Goal: Navigation & Orientation: Find specific page/section

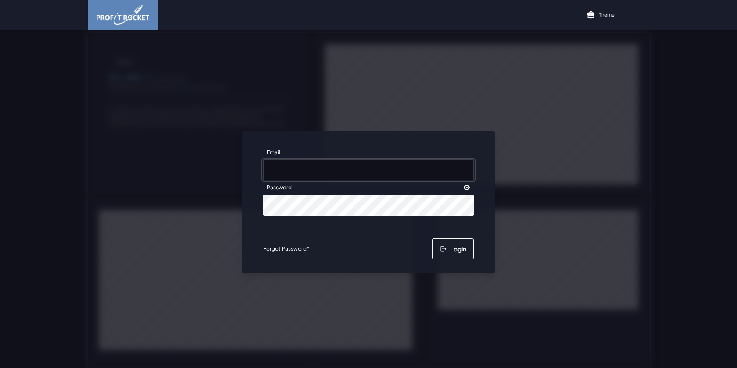
type input "[EMAIL_ADDRESS][DOMAIN_NAME]"
click at [461, 254] on button "Login" at bounding box center [453, 249] width 42 height 21
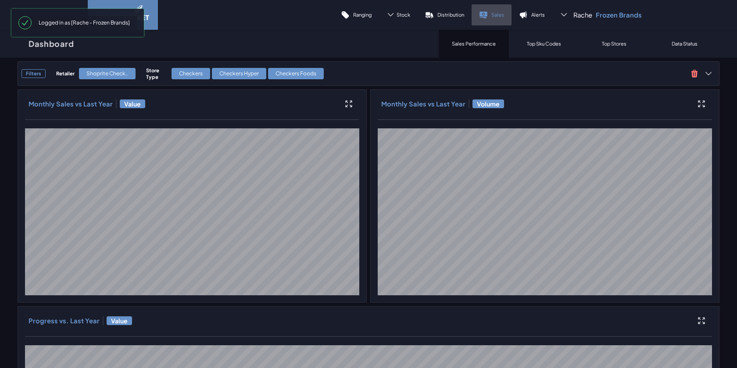
click at [497, 13] on p "Sales" at bounding box center [497, 14] width 13 height 7
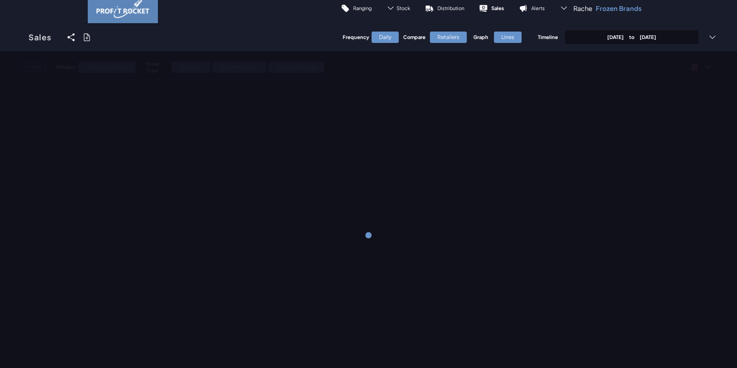
scroll to position [6, 0]
